Goal: Transaction & Acquisition: Book appointment/travel/reservation

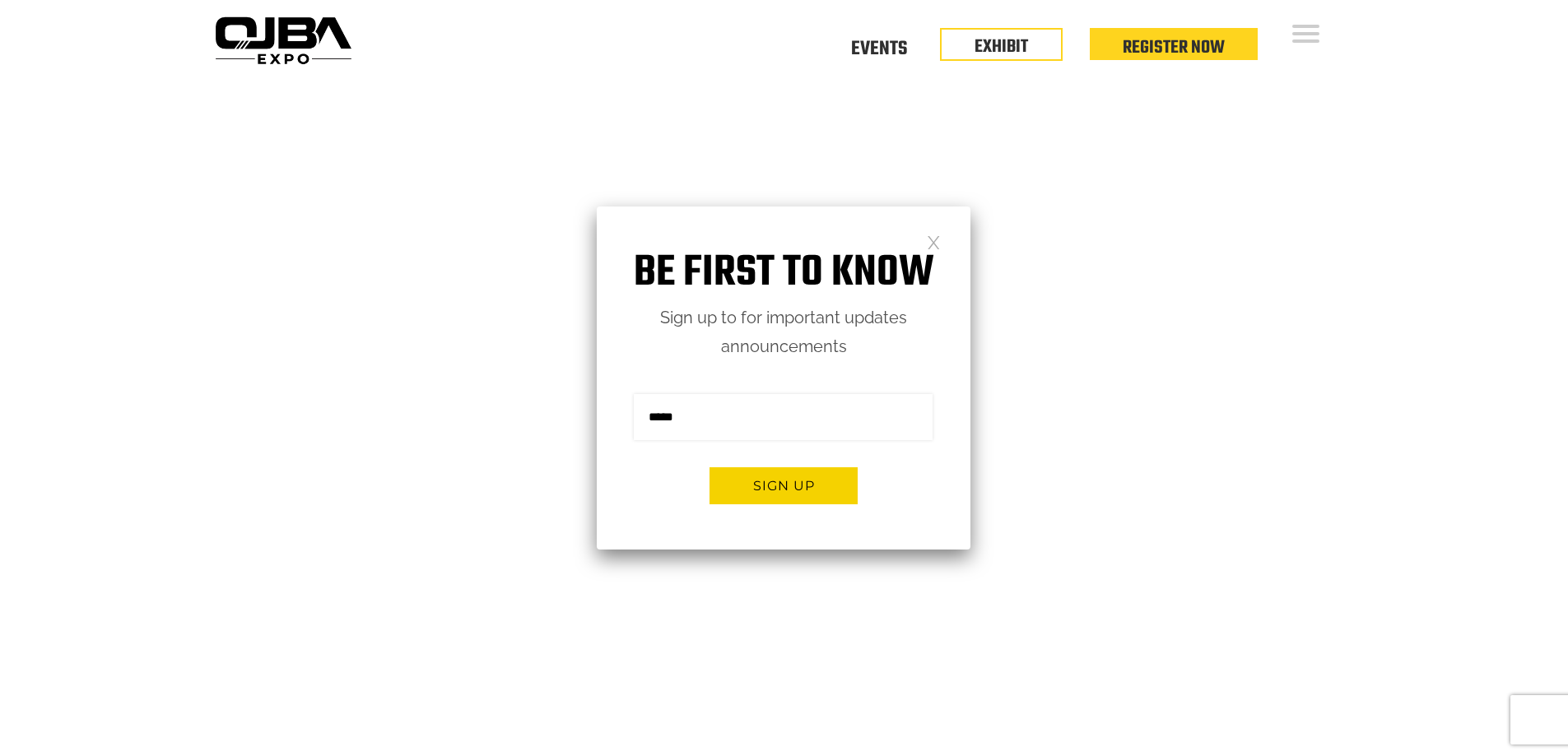
click at [938, 247] on link at bounding box center [934, 242] width 14 height 14
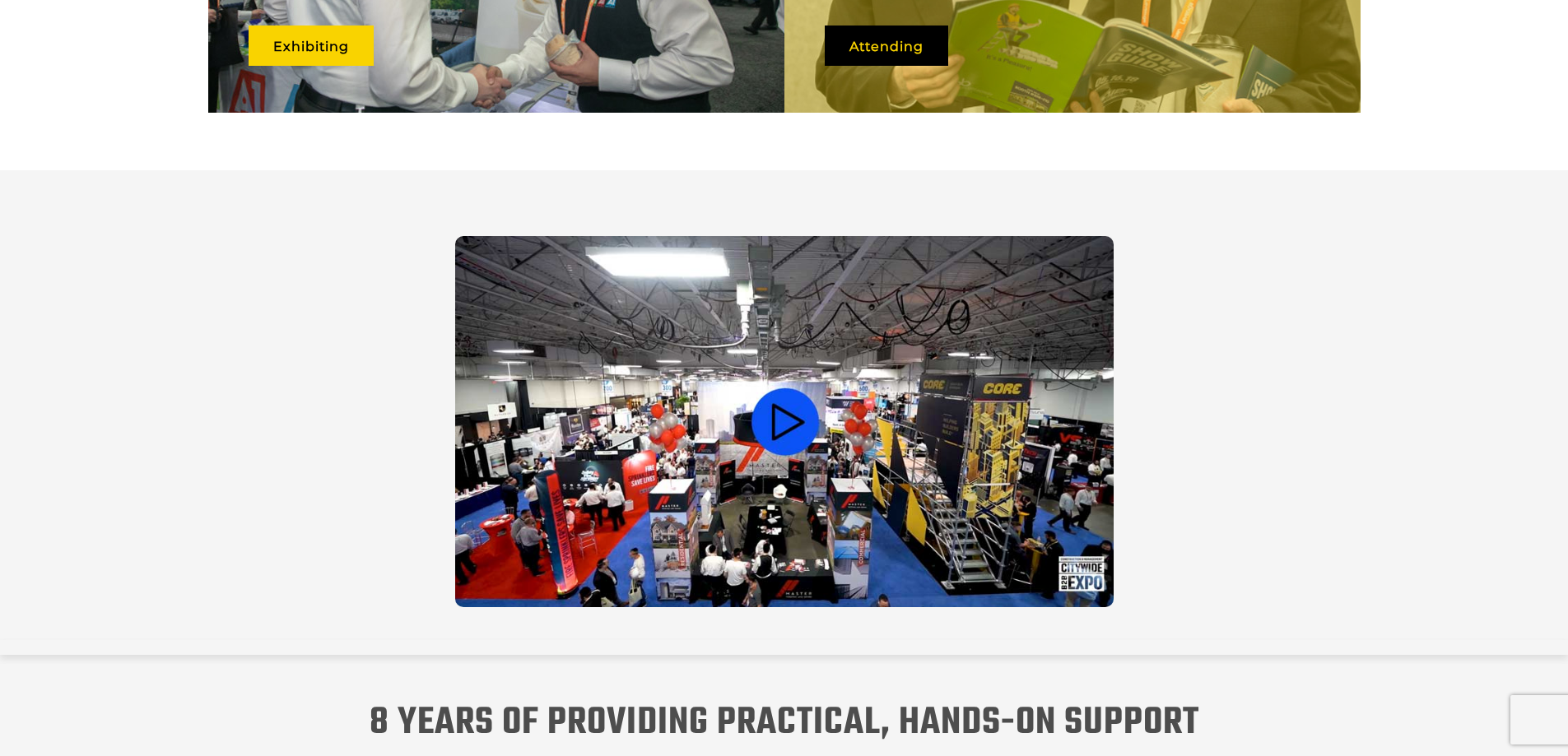
scroll to position [957, 0]
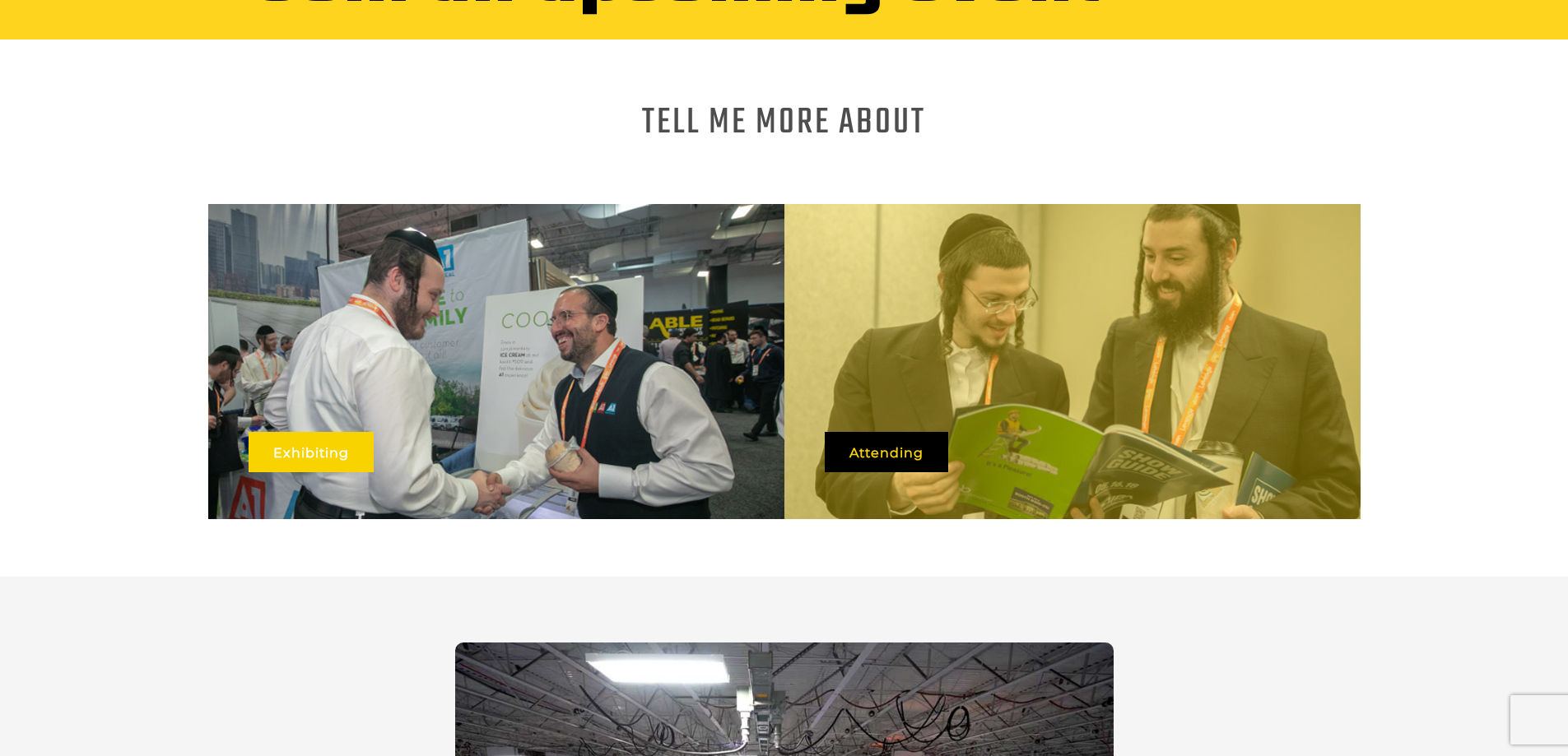
click at [277, 435] on link "Exhibiting" at bounding box center [311, 452] width 125 height 40
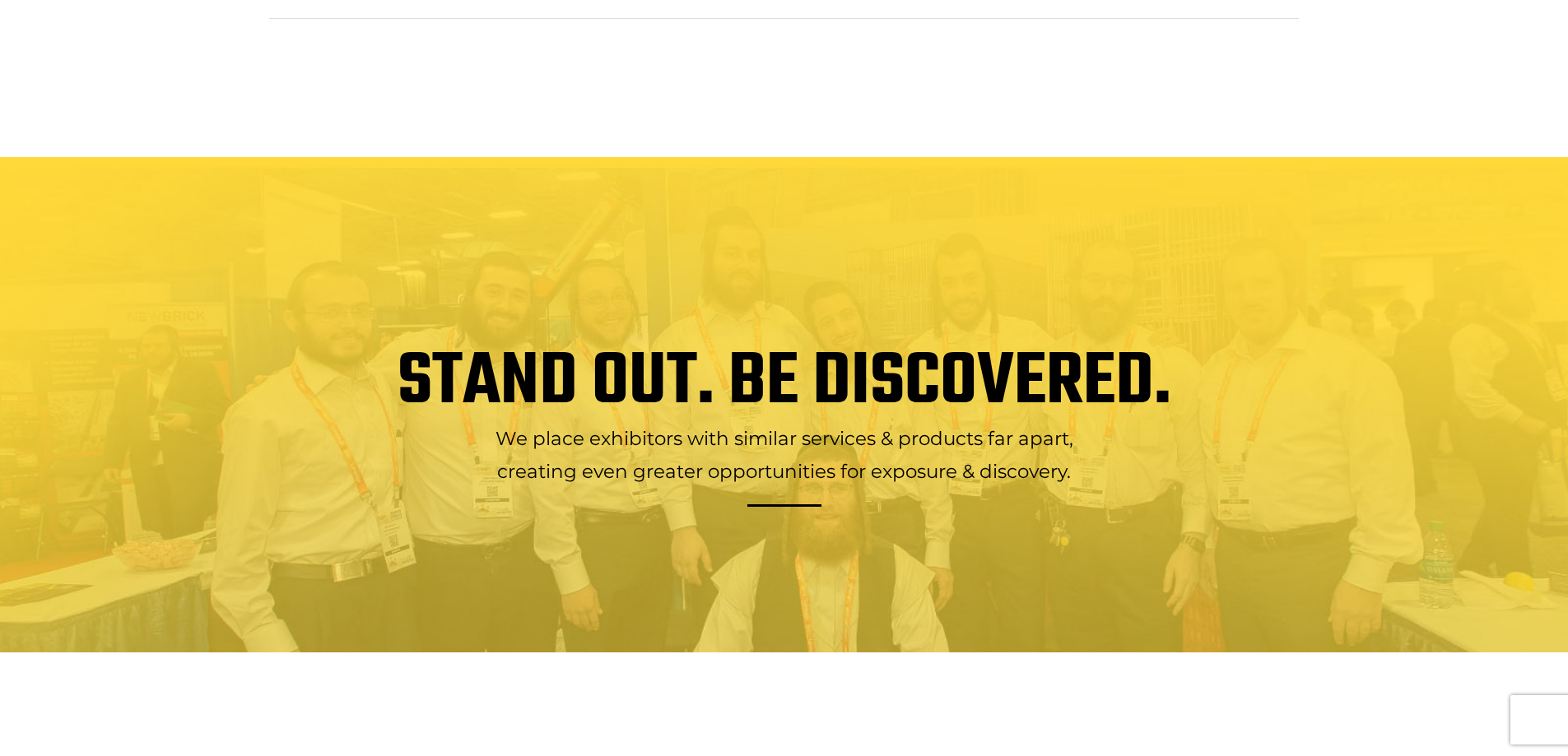
scroll to position [2715, 0]
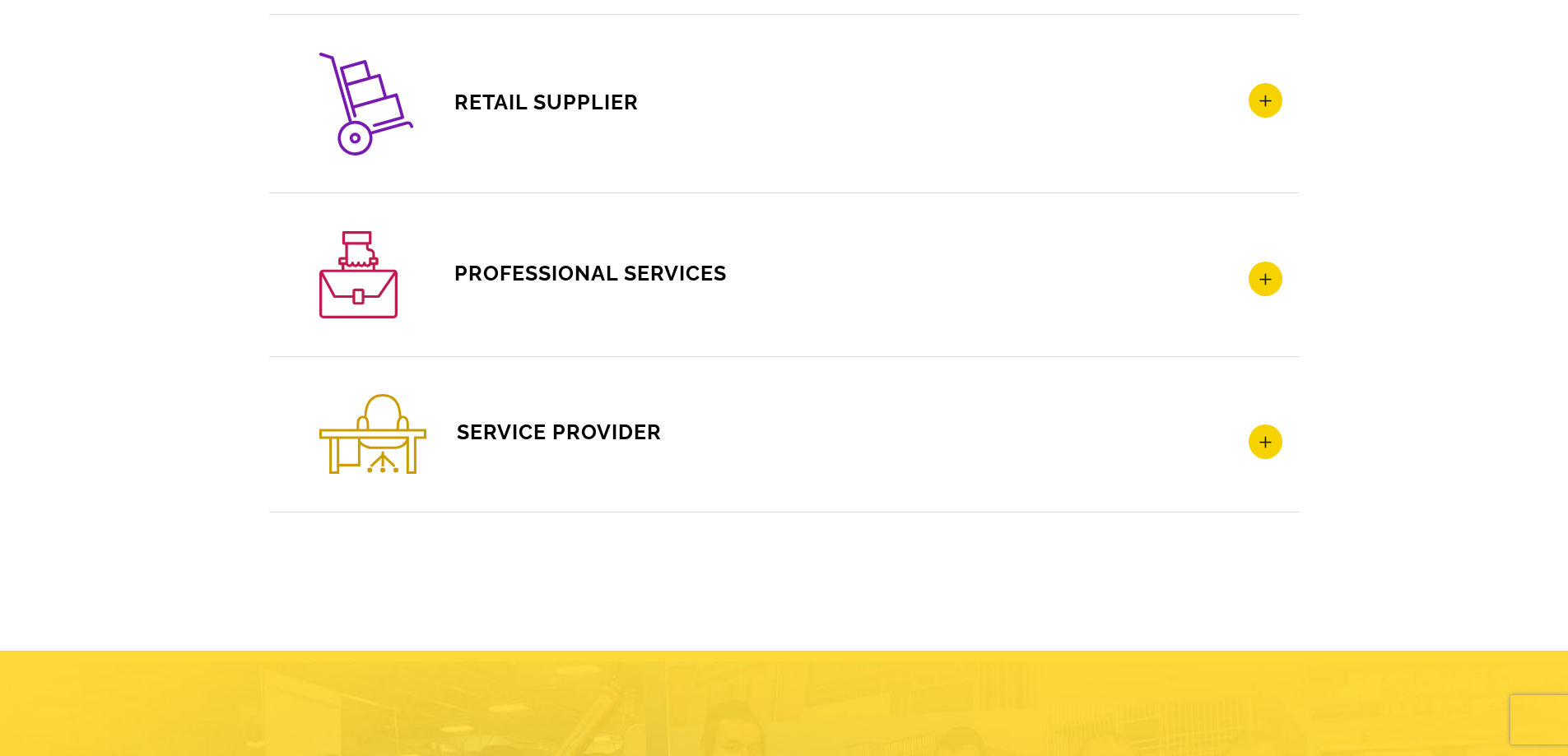
click at [1264, 280] on icon at bounding box center [1265, 278] width 34 height 34
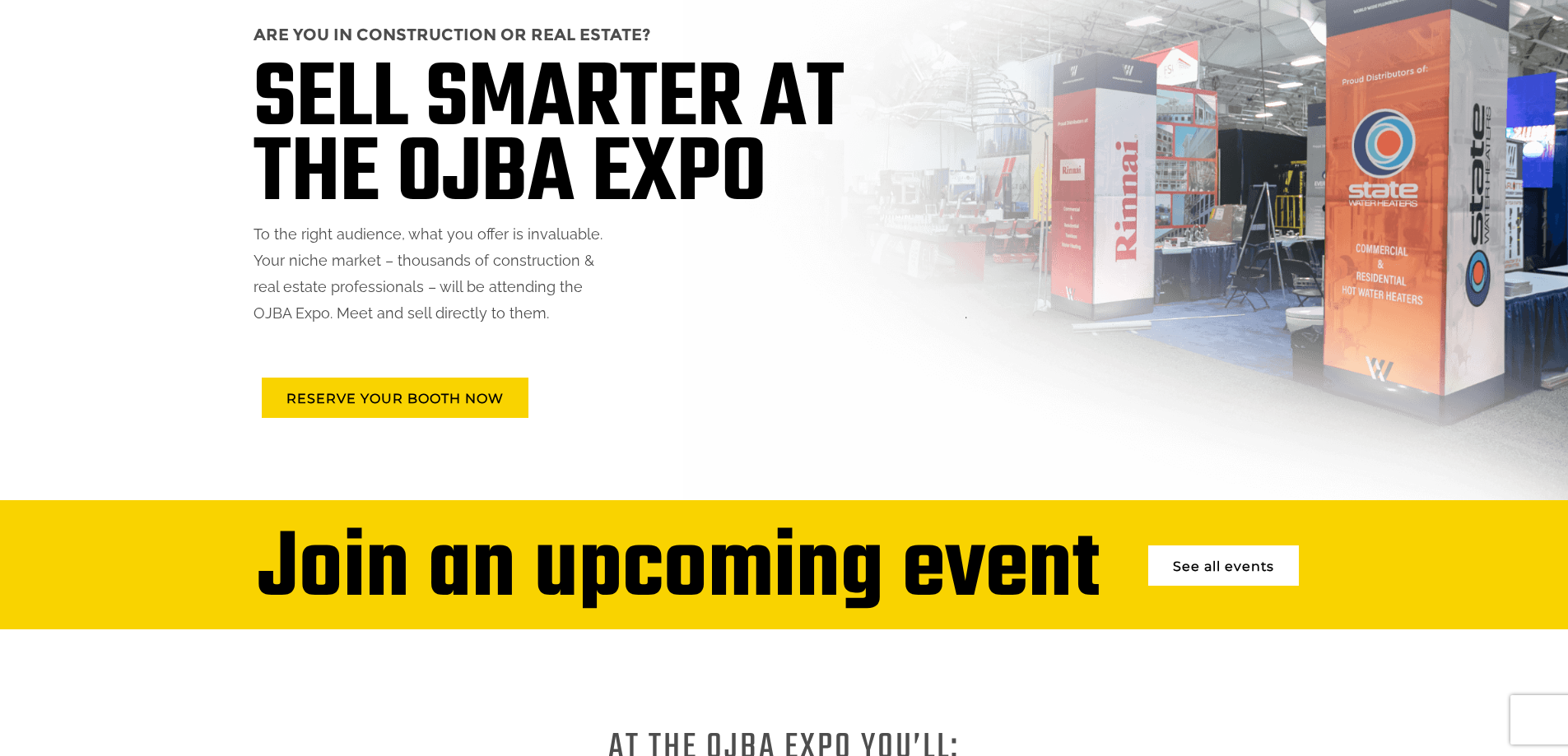
scroll to position [0, 0]
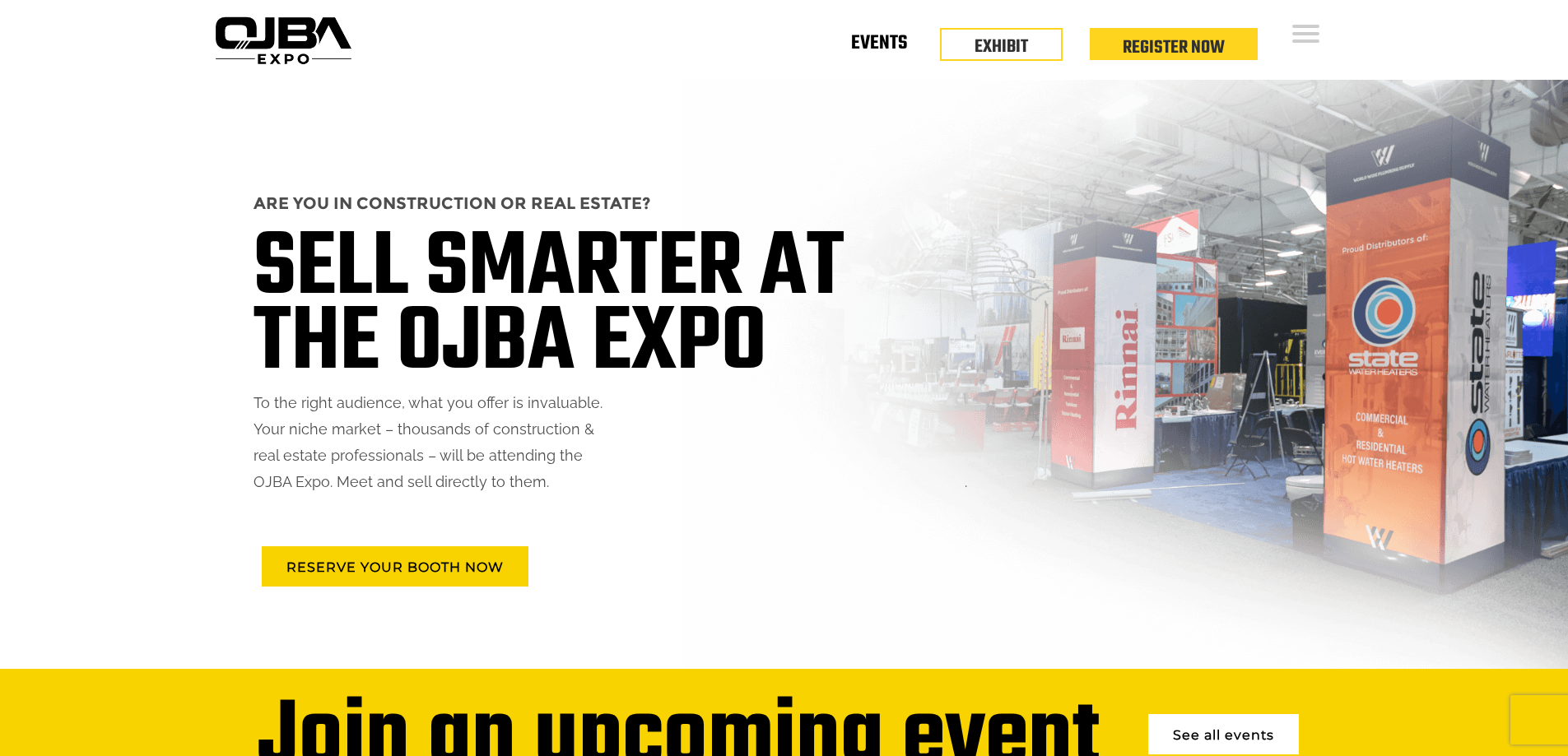
click at [883, 49] on link "Events" at bounding box center [879, 47] width 56 height 5
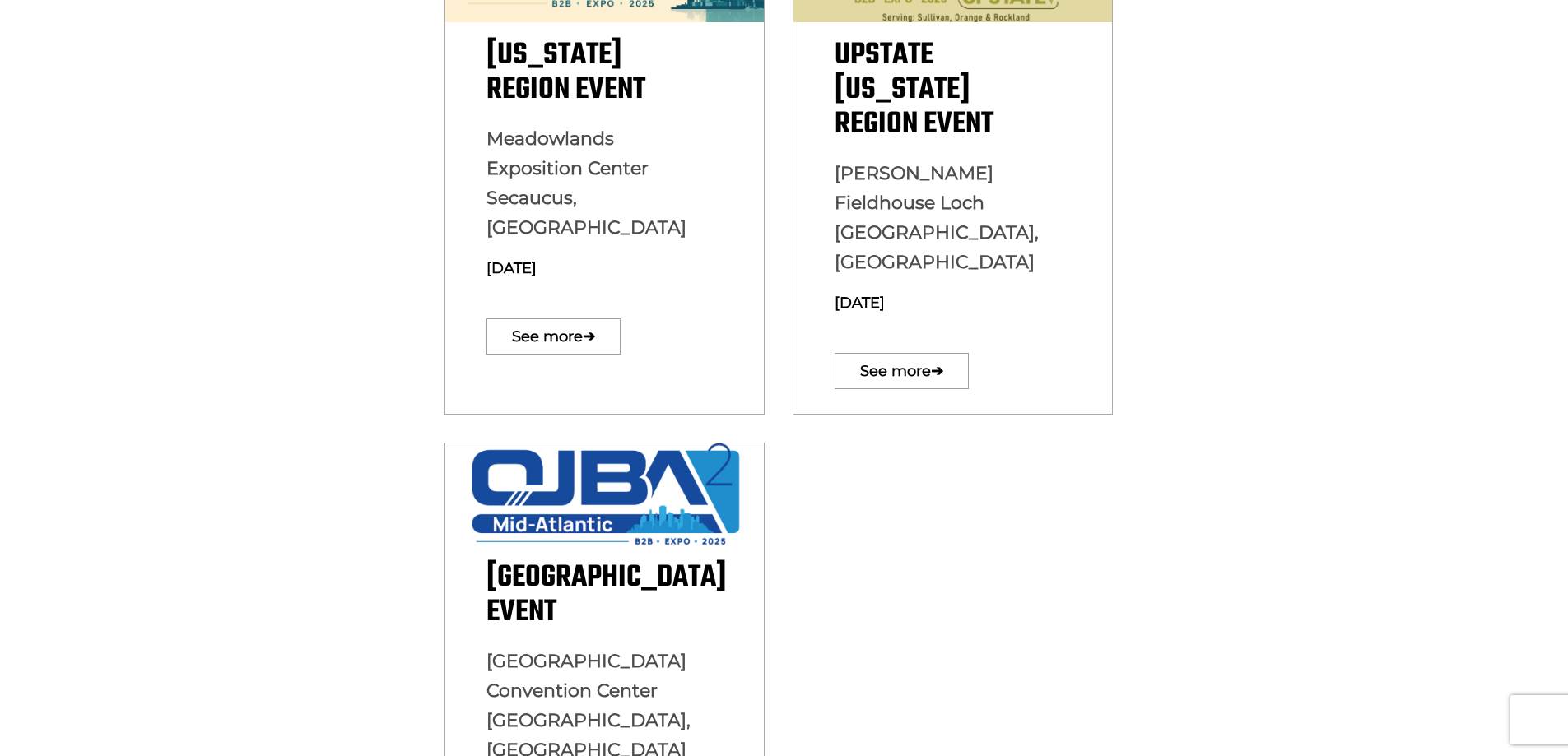
scroll to position [576, 0]
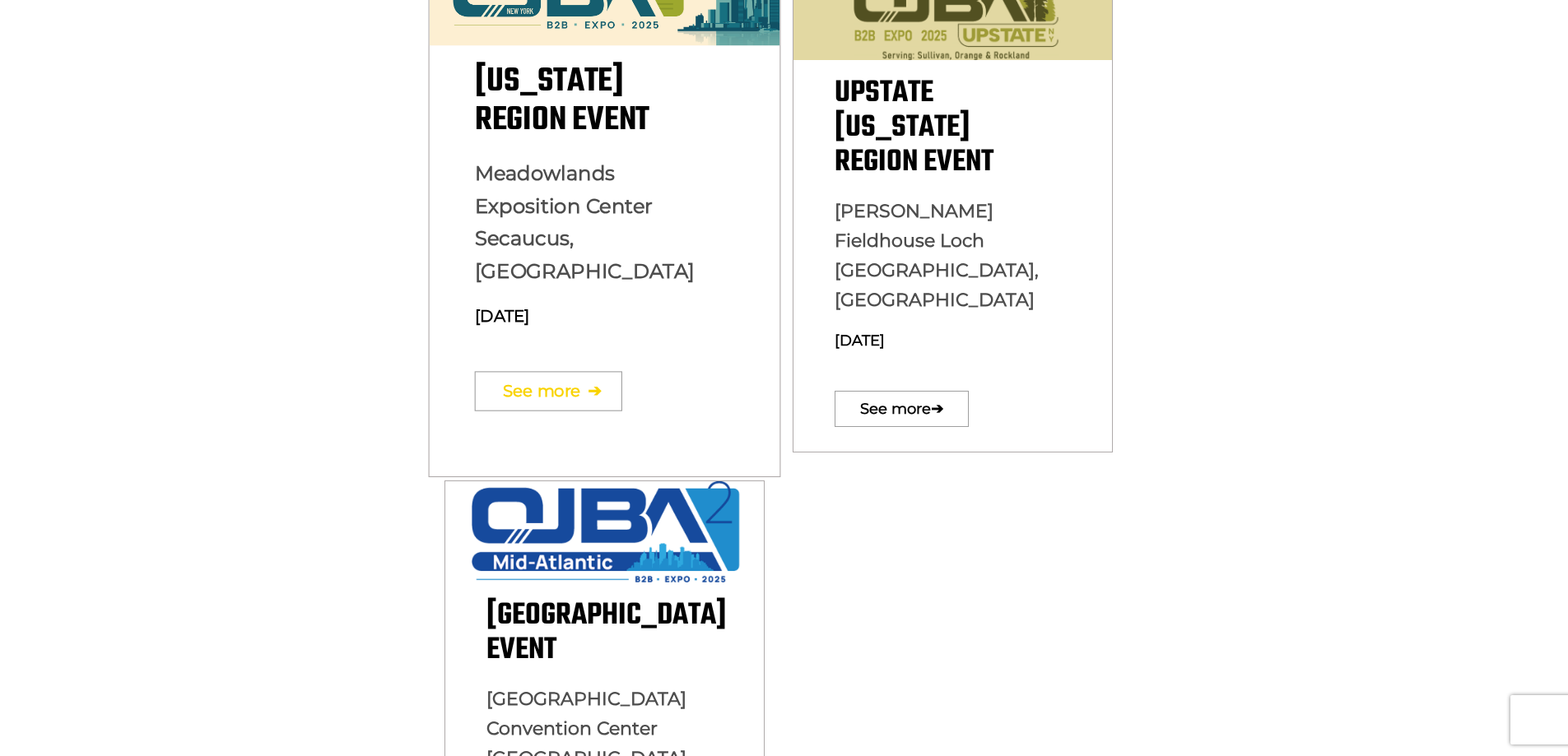
click at [533, 371] on link "See more ➔" at bounding box center [548, 391] width 147 height 40
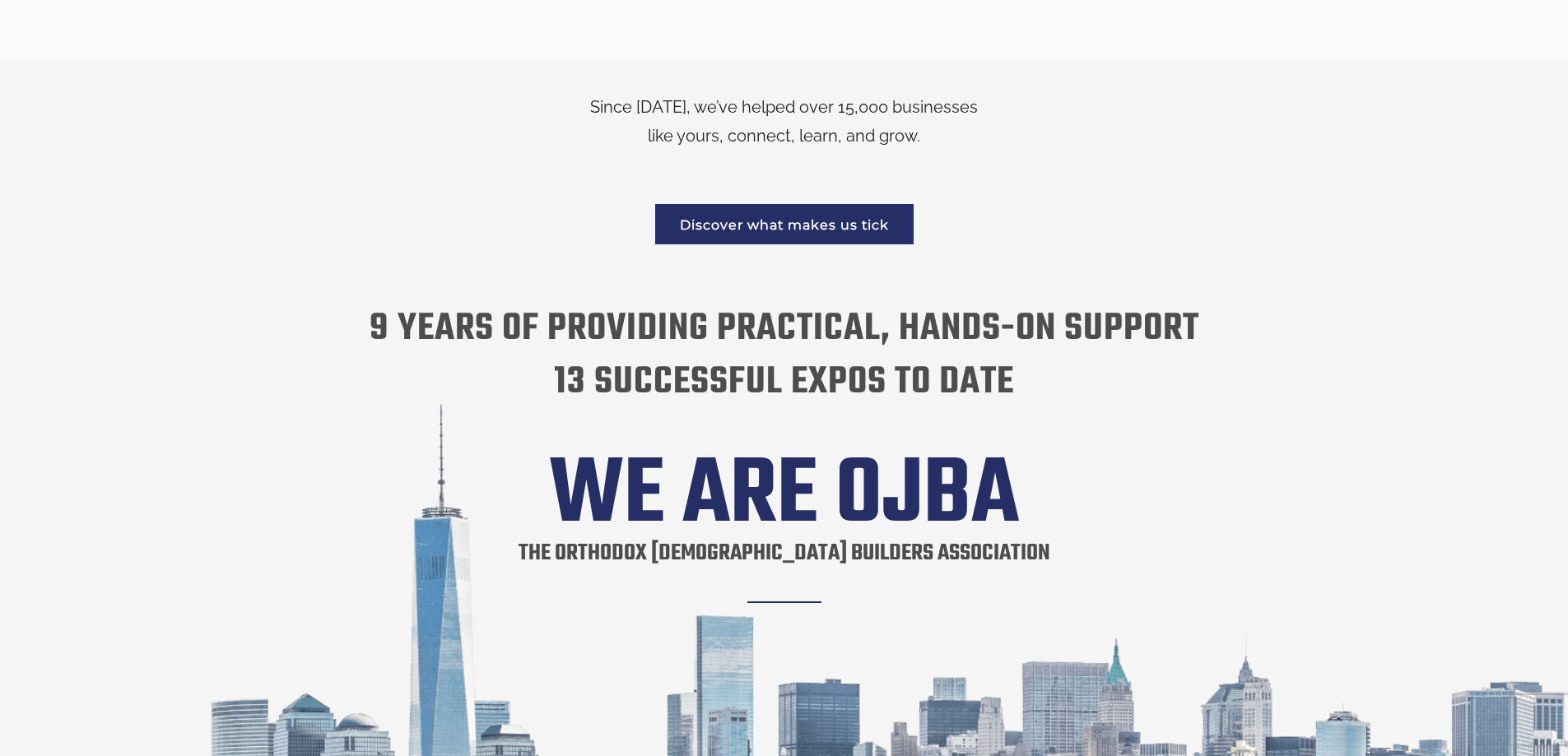
scroll to position [2582, 0]
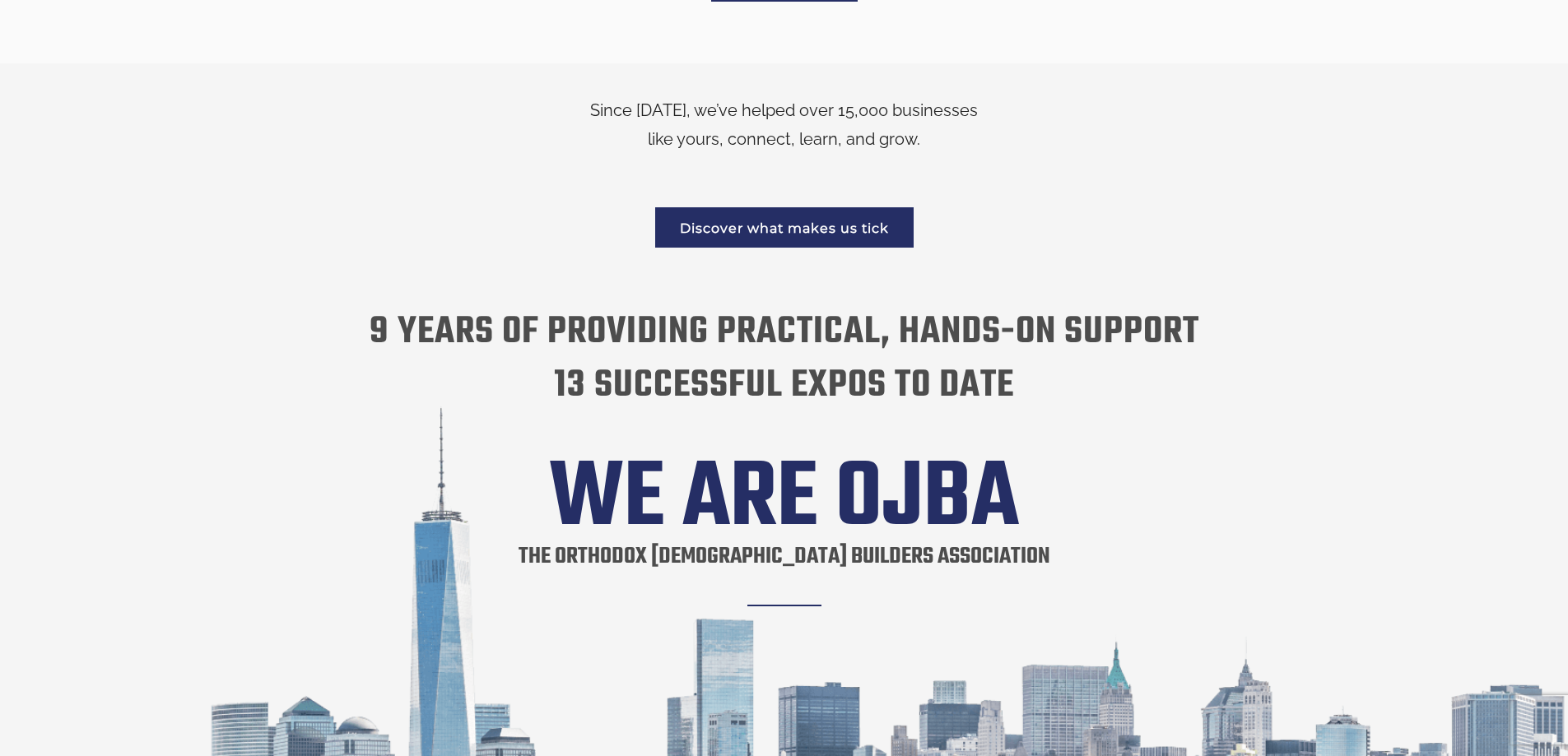
drag, startPoint x: 1014, startPoint y: 365, endPoint x: 549, endPoint y: 403, distance: 466.6
click at [549, 403] on div "Since 2015, we’ve helped over 15,000 businesses like yours, connect, learn, and…" at bounding box center [784, 495] width 1127 height 798
click at [1009, 363] on h4 "9 years of providing practical, hands-on support 13 successful expos to date" at bounding box center [784, 359] width 1127 height 107
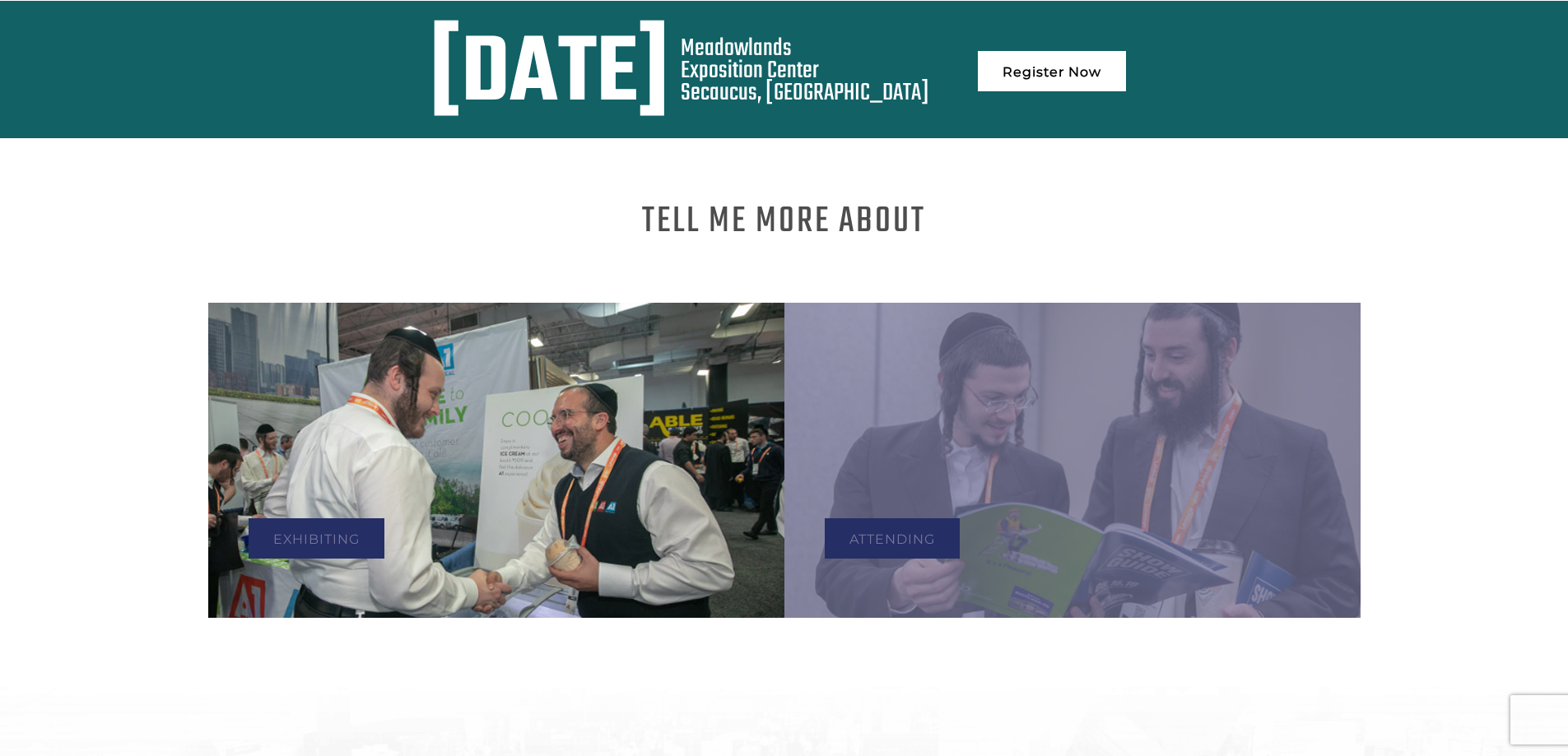
scroll to position [936, 0]
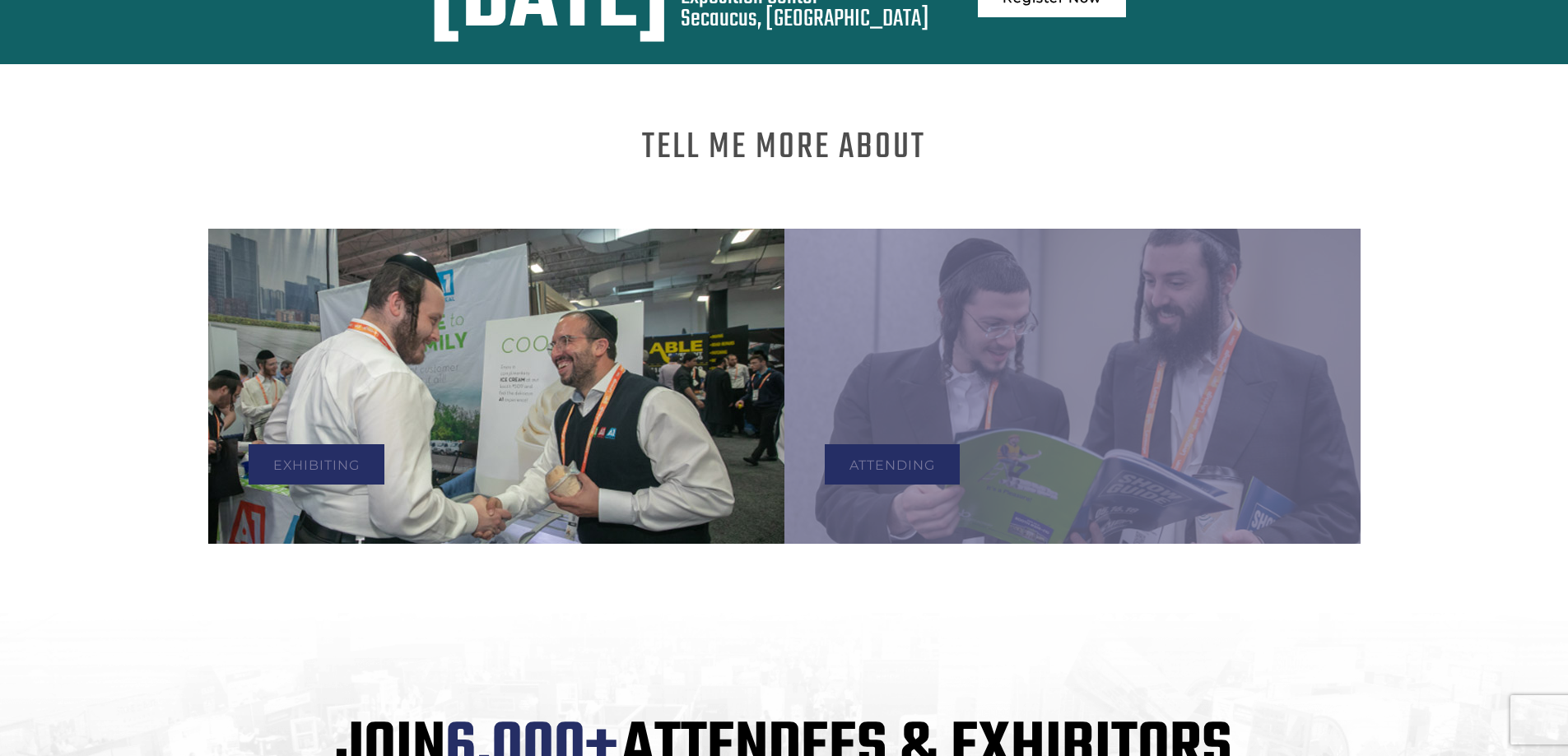
click at [725, 329] on img at bounding box center [496, 386] width 576 height 315
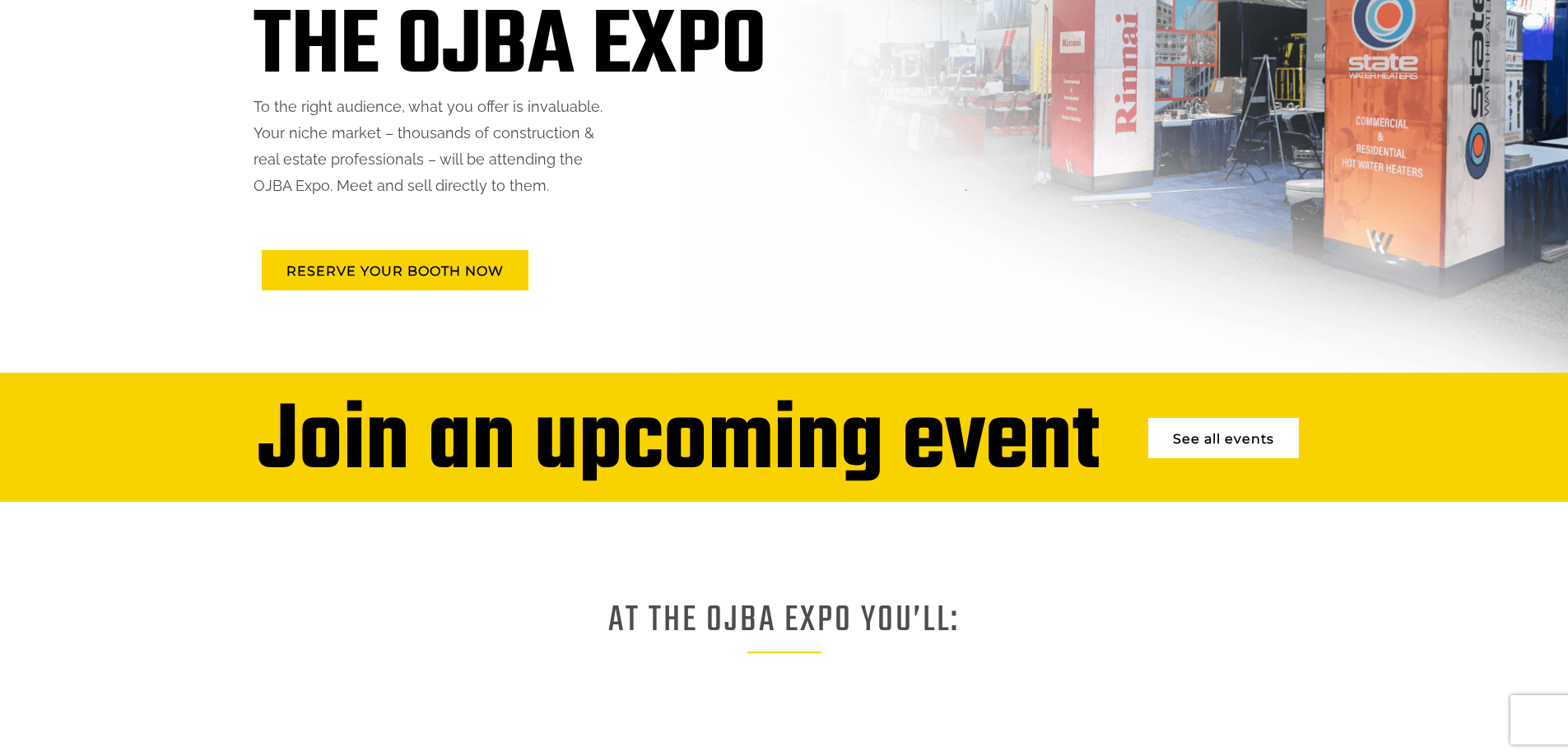
scroll to position [494, 0]
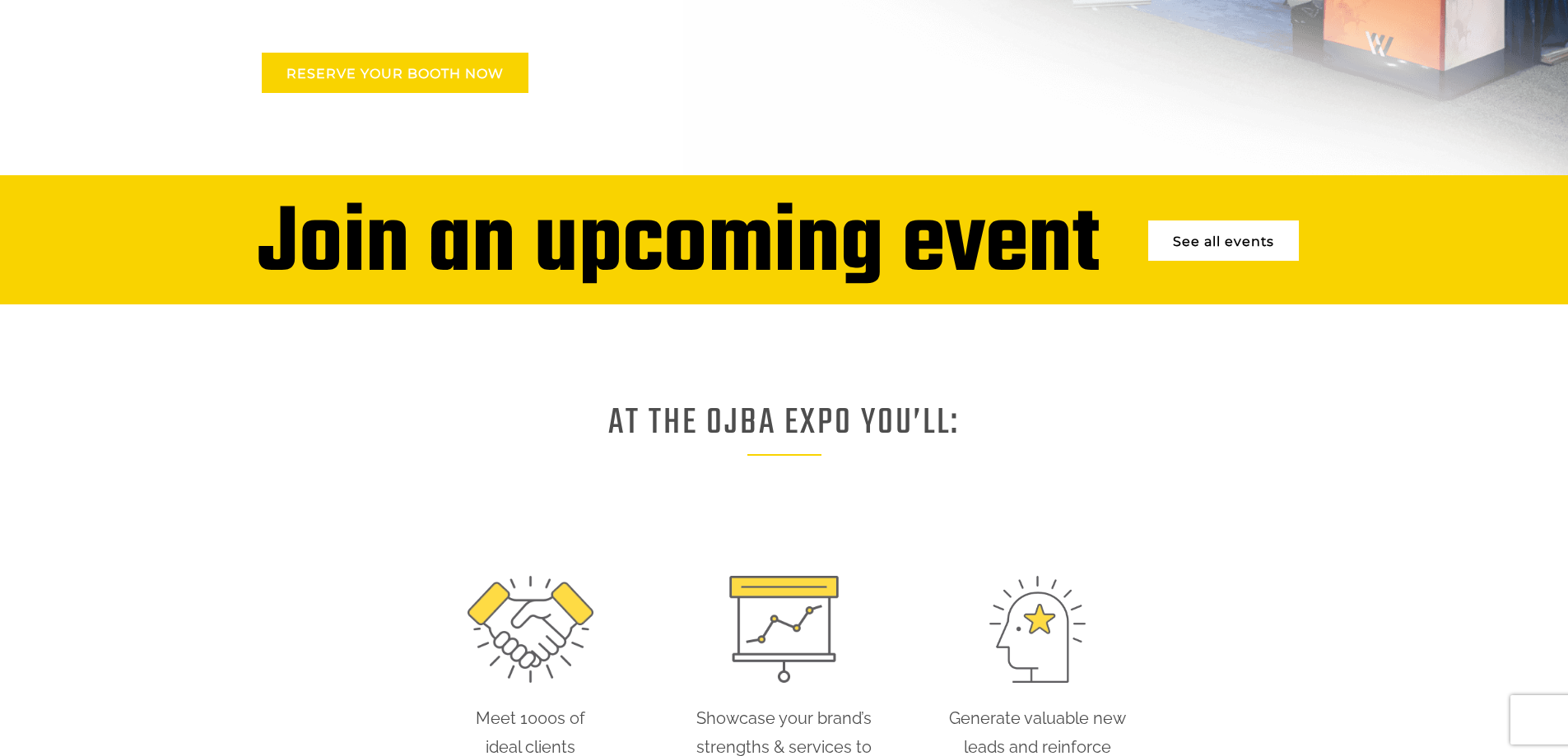
click at [349, 78] on link "RESERVE YOUR BOOTH NOW" at bounding box center [394, 73] width 267 height 40
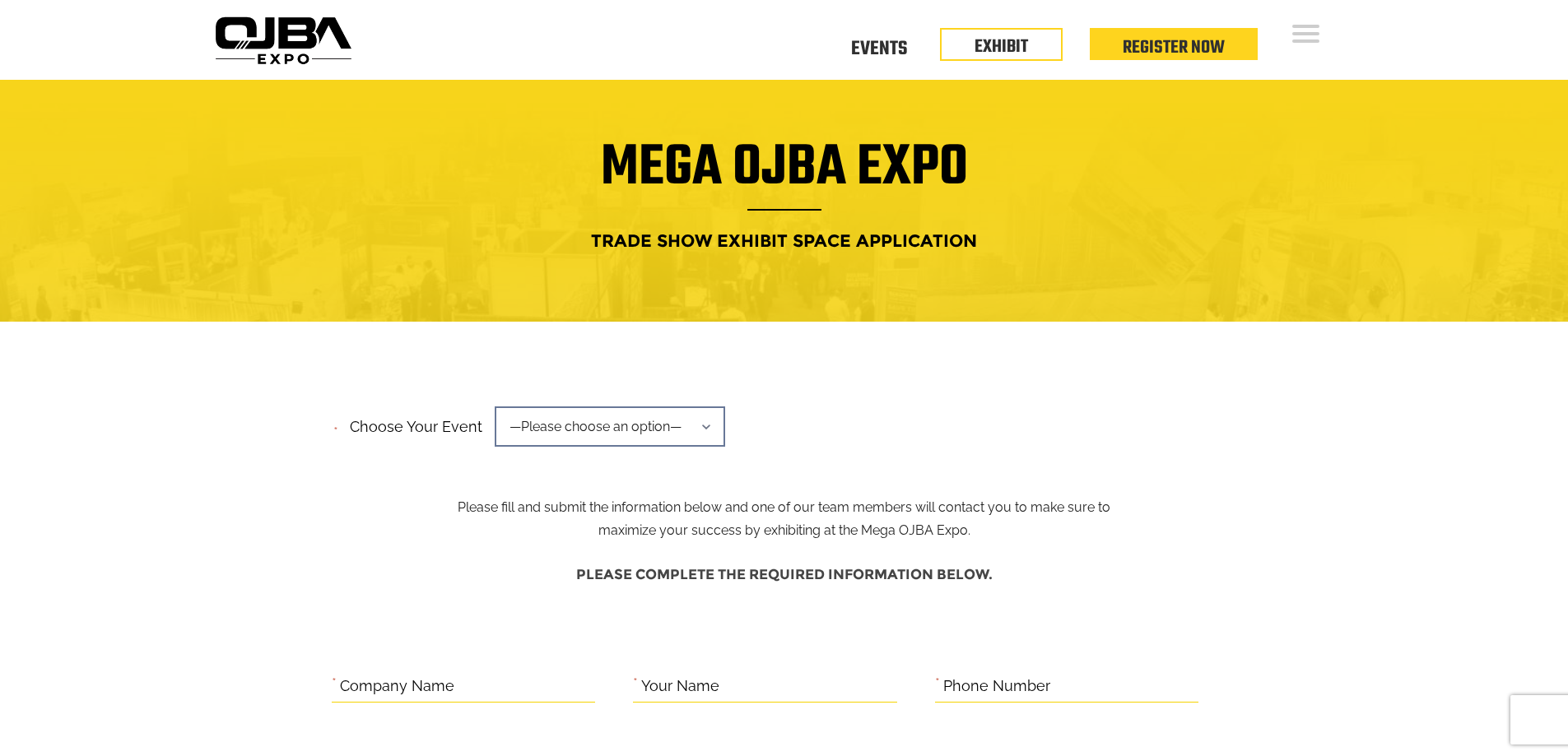
click at [683, 433] on span "—Please choose an option—" at bounding box center [610, 426] width 231 height 40
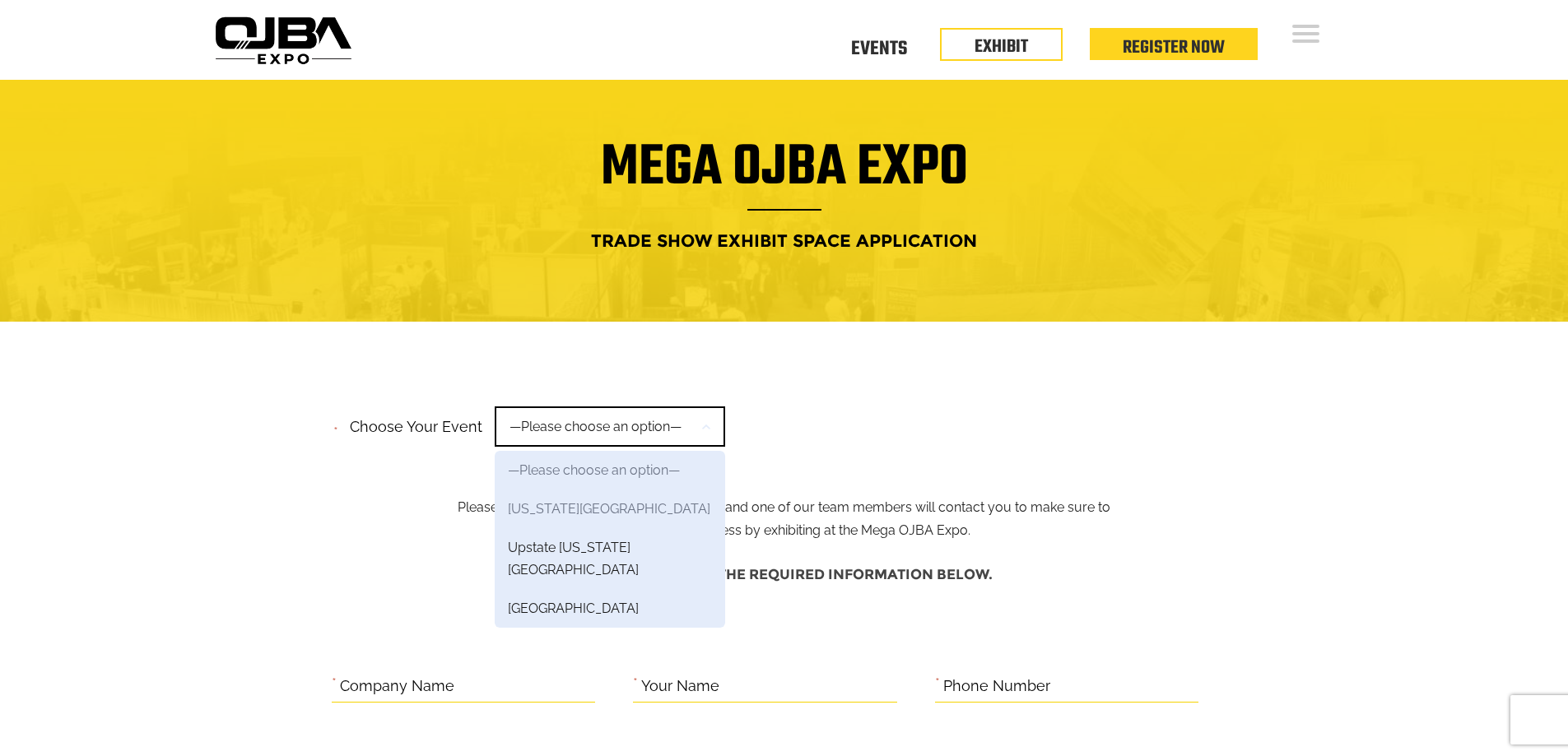
click at [585, 505] on link "[US_STATE][GEOGRAPHIC_DATA]" at bounding box center [610, 508] width 231 height 39
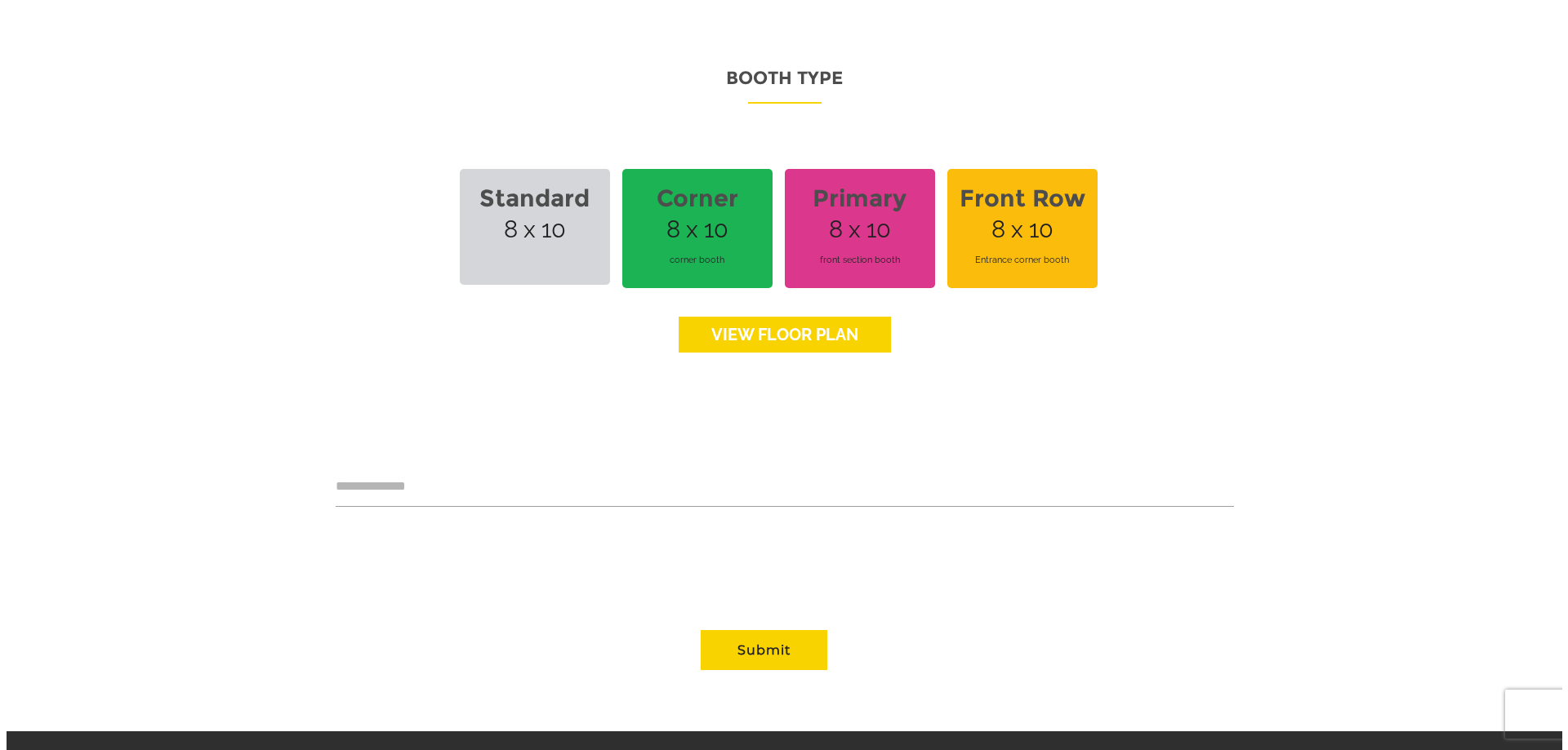
scroll to position [980, 0]
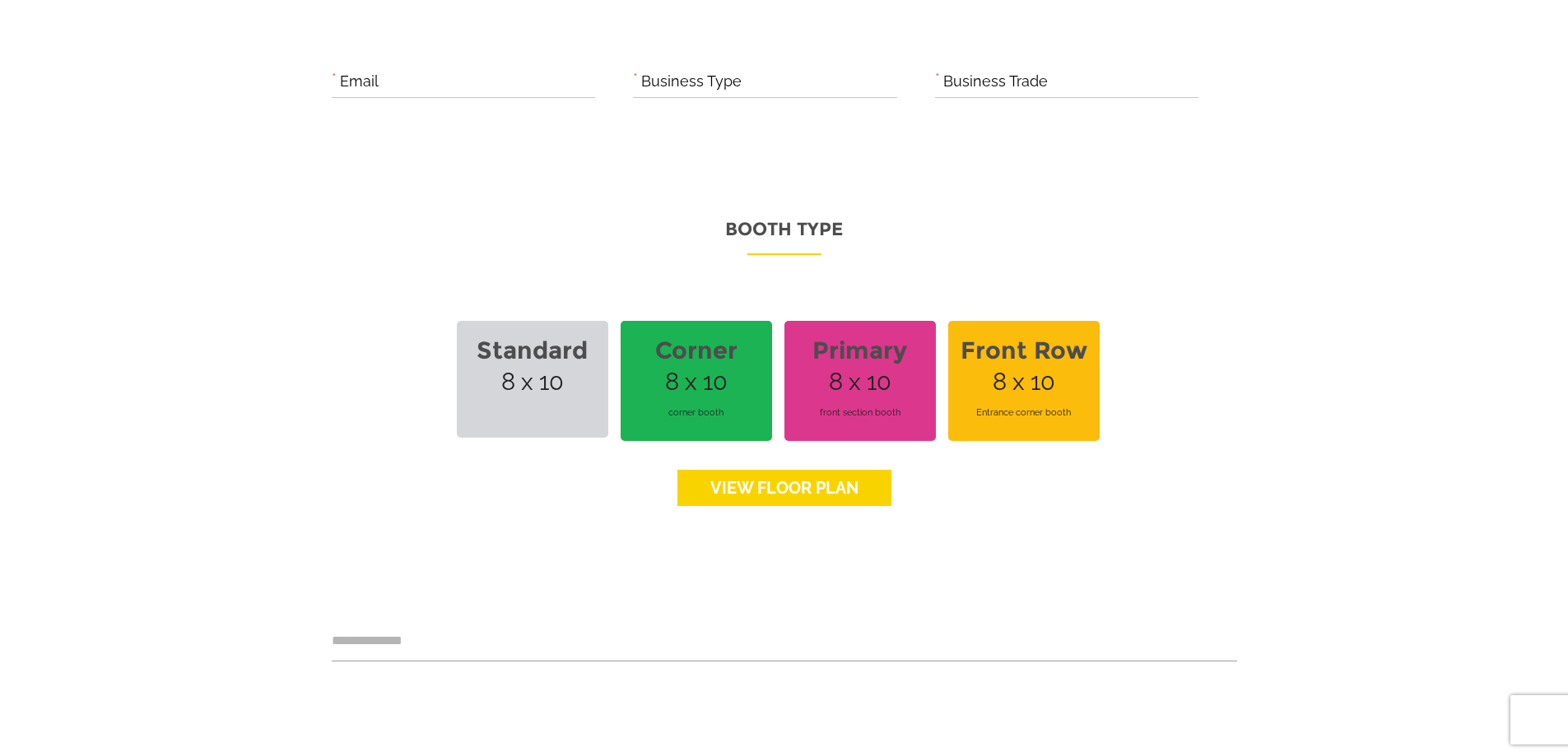
click at [714, 327] on strong "Corner" at bounding box center [696, 350] width 132 height 48
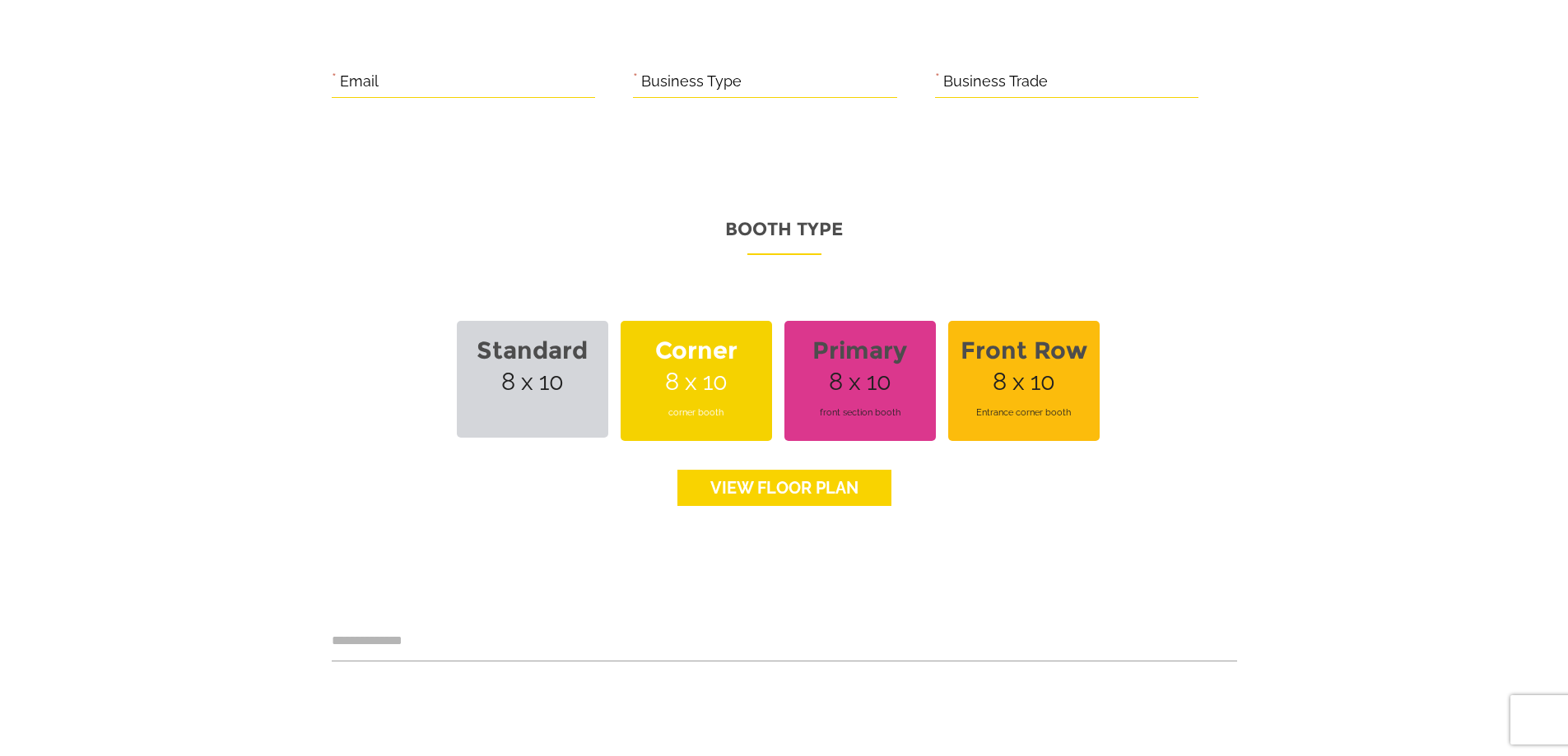
click at [686, 361] on span "Corner 8 x 10 corner booth" at bounding box center [696, 381] width 152 height 120
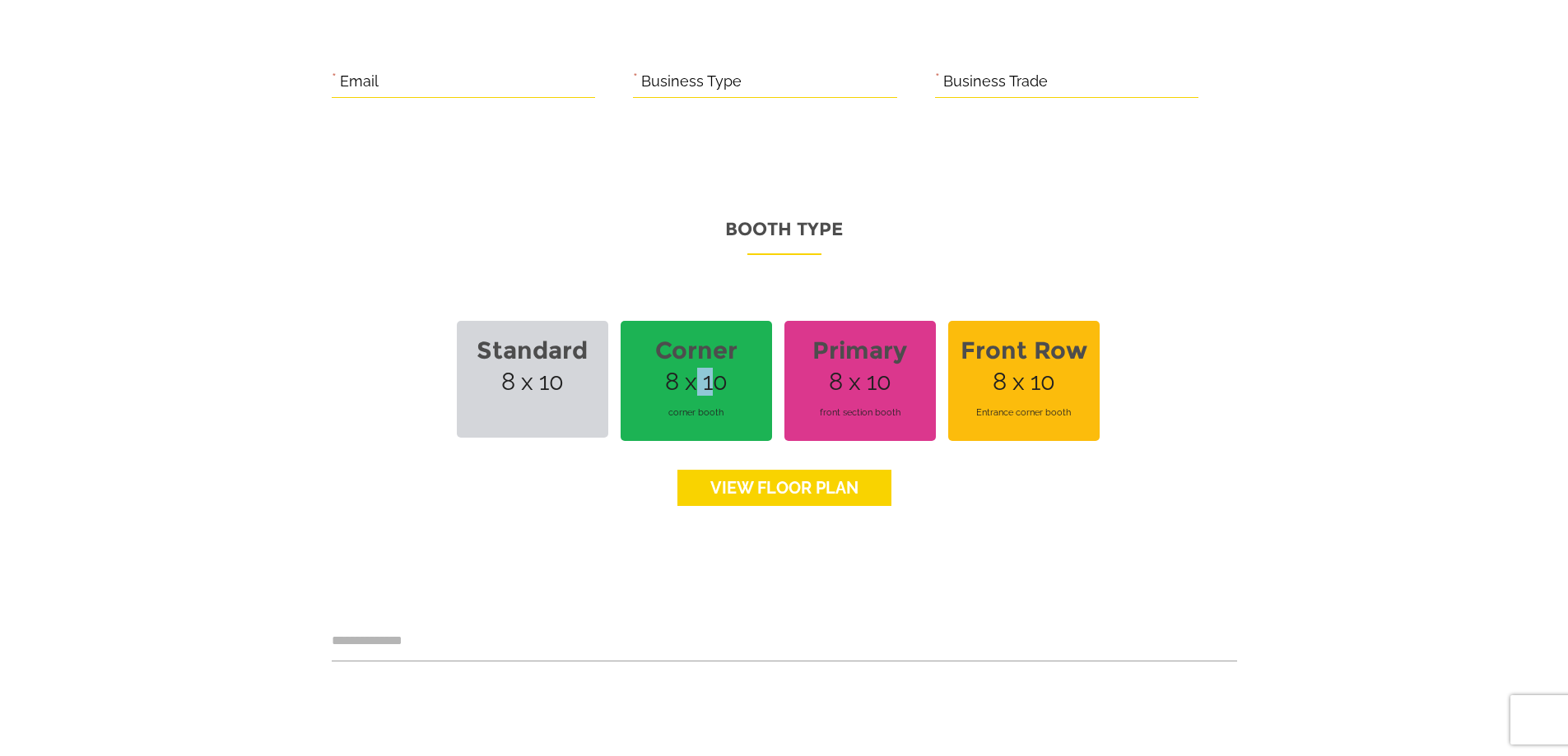
click at [686, 361] on span "Corner 8 x 10 corner booth" at bounding box center [696, 381] width 152 height 120
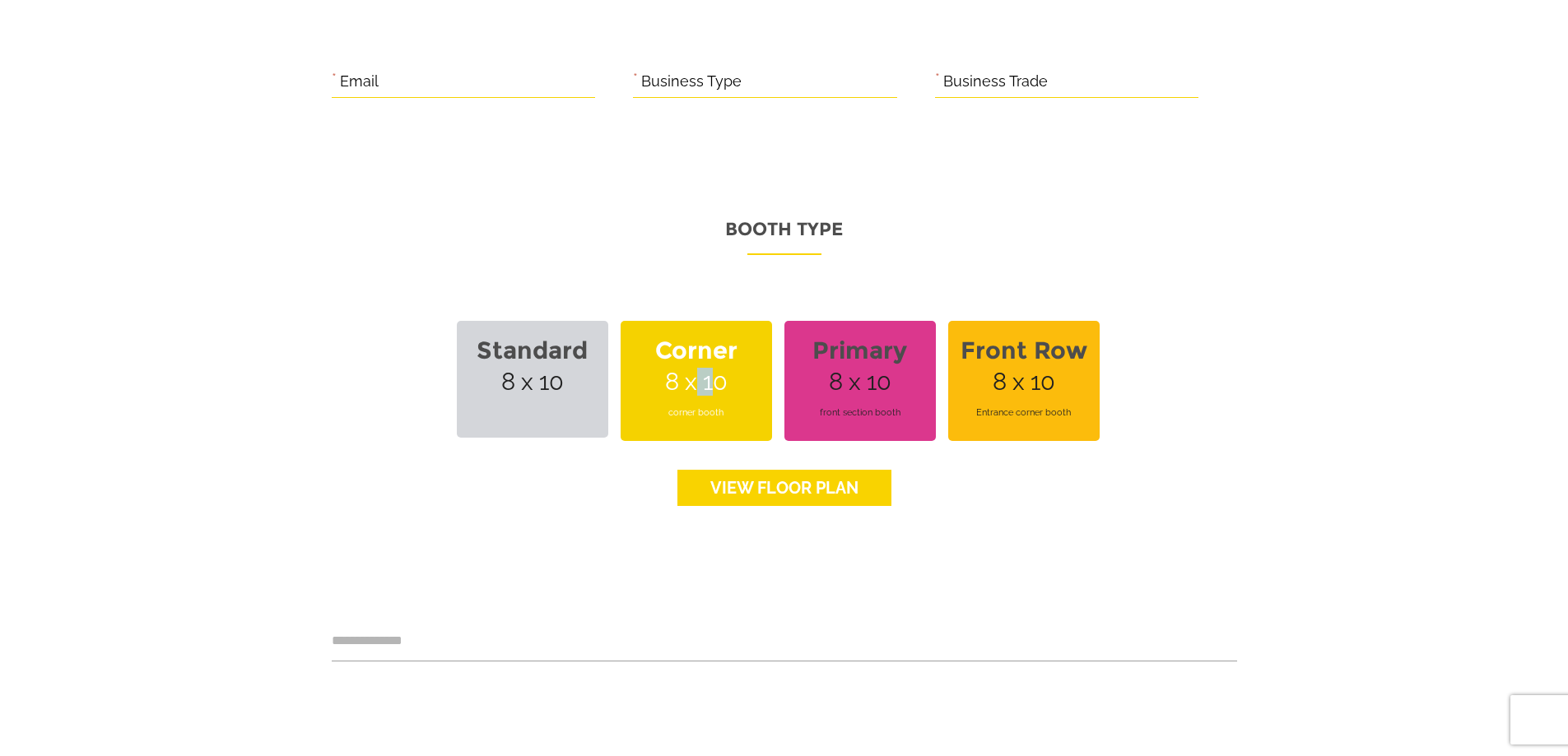
click at [773, 472] on link "View floor Plan" at bounding box center [784, 488] width 214 height 36
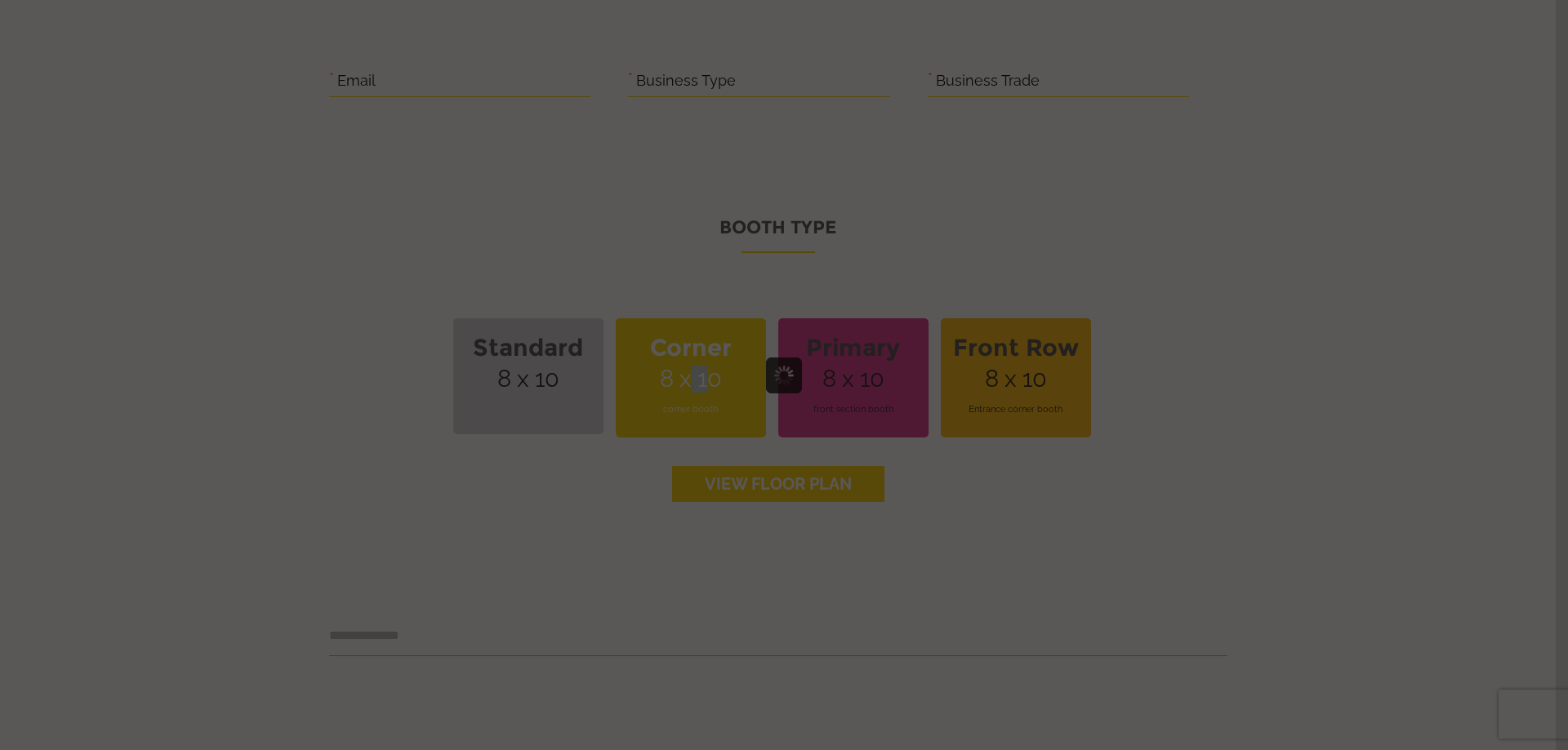
scroll to position [0, 0]
